Goal: Task Accomplishment & Management: Manage account settings

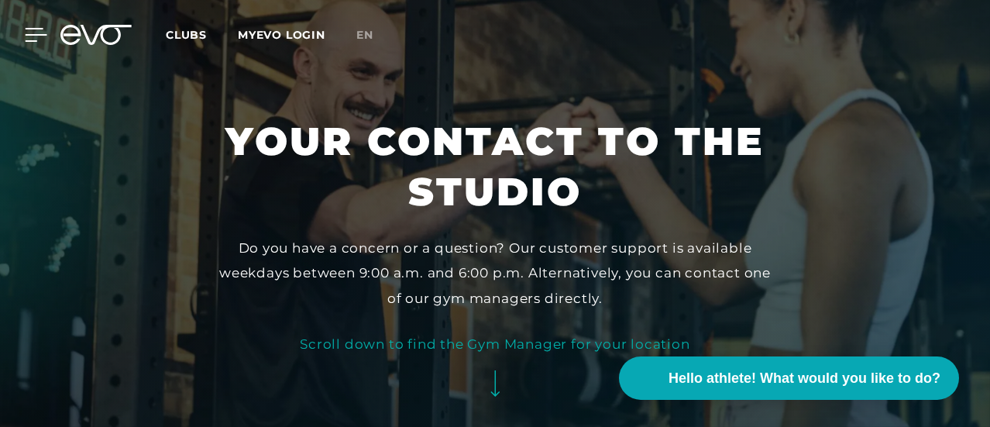
click at [25, 33] on icon at bounding box center [36, 35] width 22 height 14
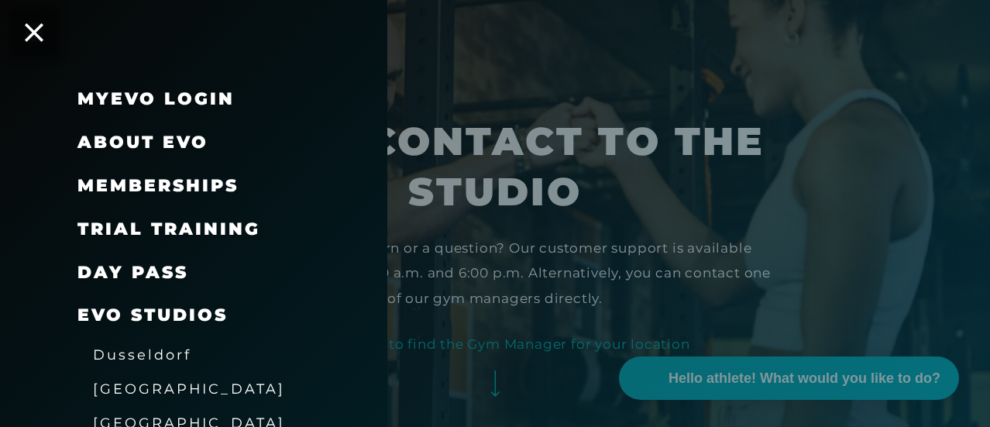
click at [170, 184] on font "Memberships" at bounding box center [157, 185] width 161 height 21
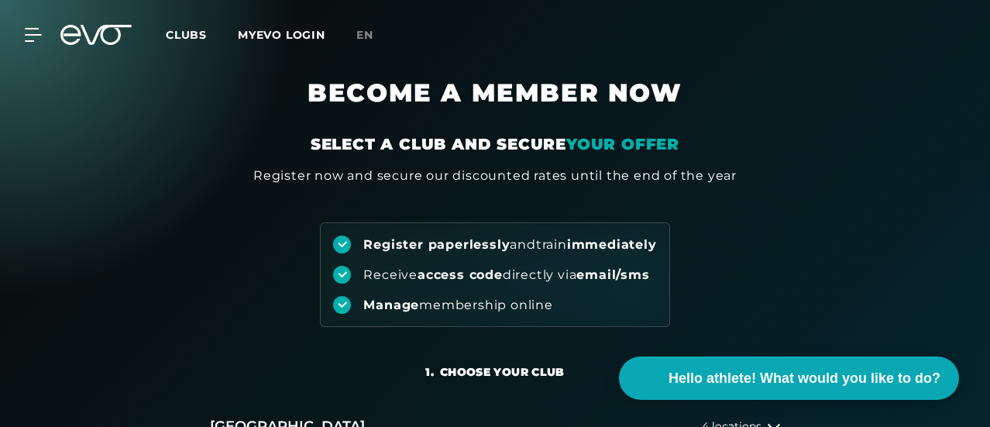
click at [325, 35] on font "MYEVO LOGIN" at bounding box center [282, 35] width 88 height 14
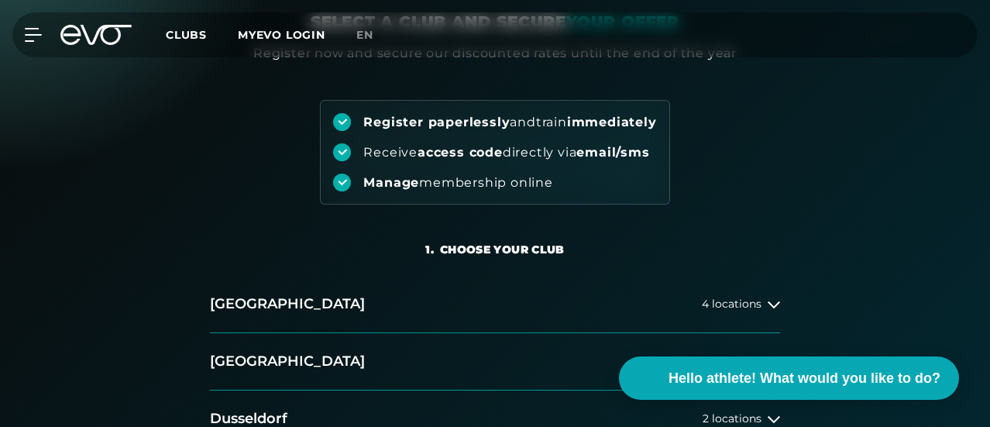
scroll to position [146, 0]
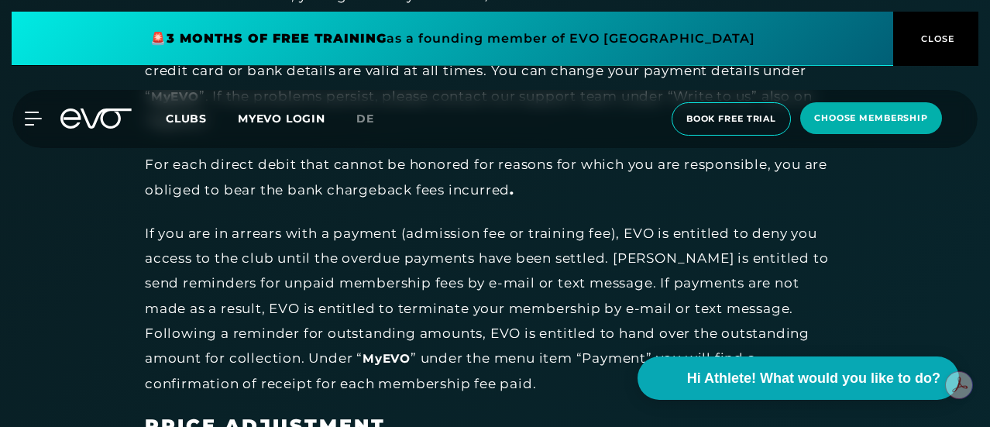
scroll to position [4405, 0]
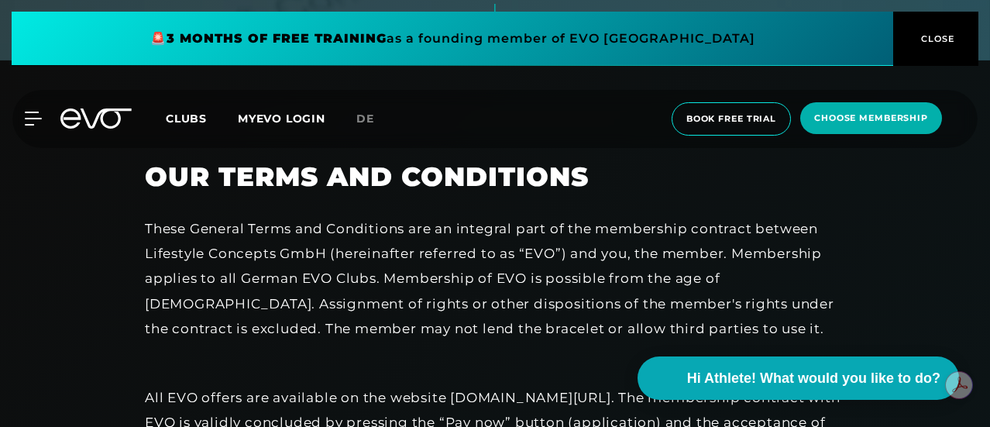
scroll to position [365, 0]
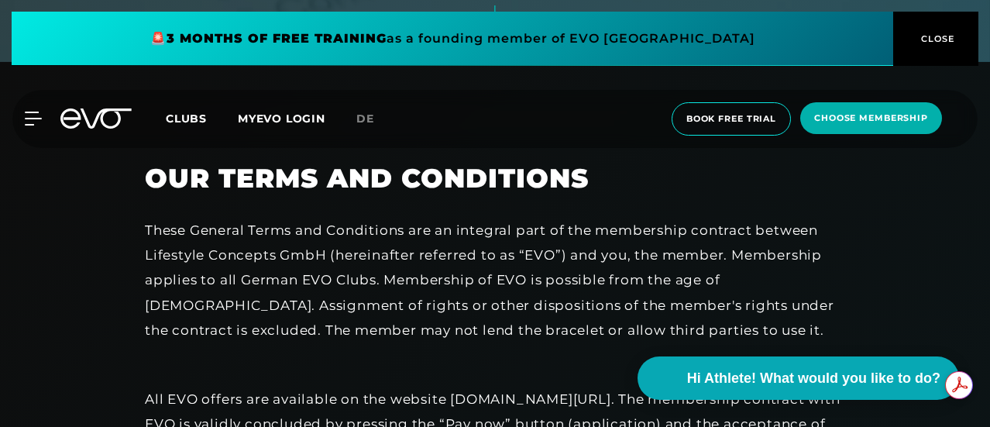
click at [915, 38] on span "CLOSE" at bounding box center [935, 39] width 85 height 14
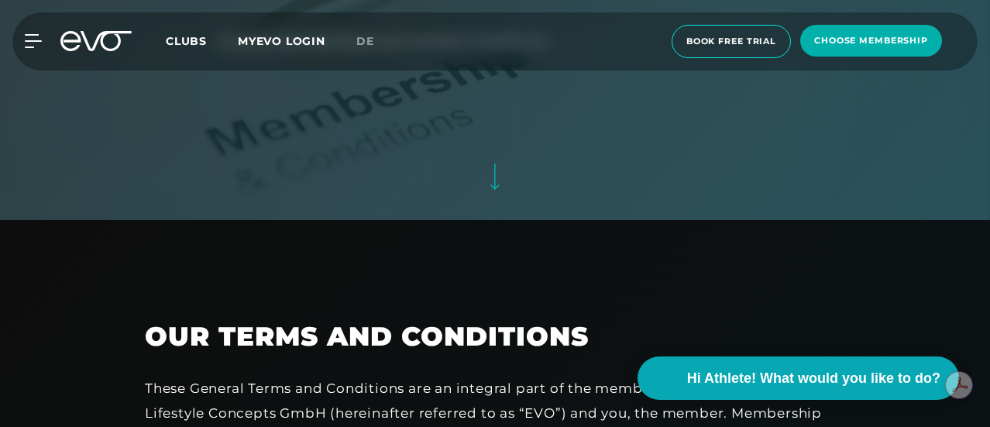
scroll to position [0, 0]
